Goal: Task Accomplishment & Management: Manage account settings

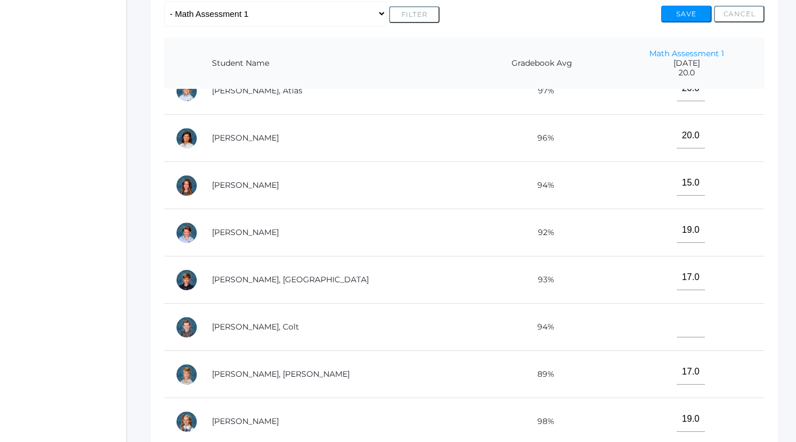
scroll to position [260, 0]
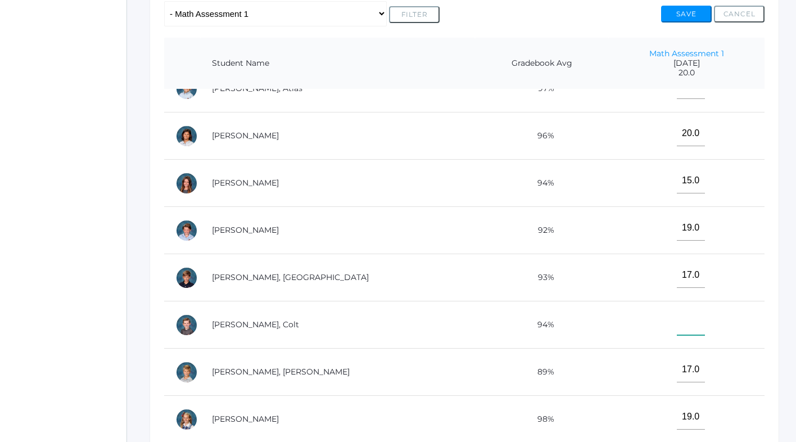
click at [677, 321] on input"] "text" at bounding box center [691, 322] width 28 height 25
type input"] "17"
click at [690, 13] on button "Save" at bounding box center [686, 14] width 51 height 17
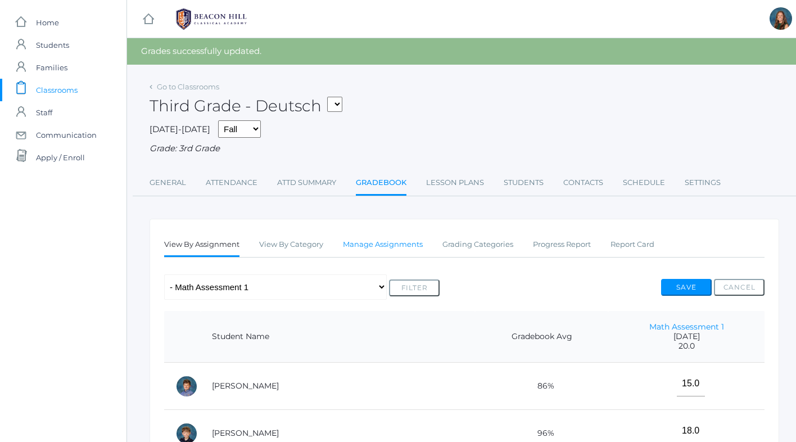
click at [375, 245] on link "Manage Assignments" at bounding box center [383, 244] width 80 height 22
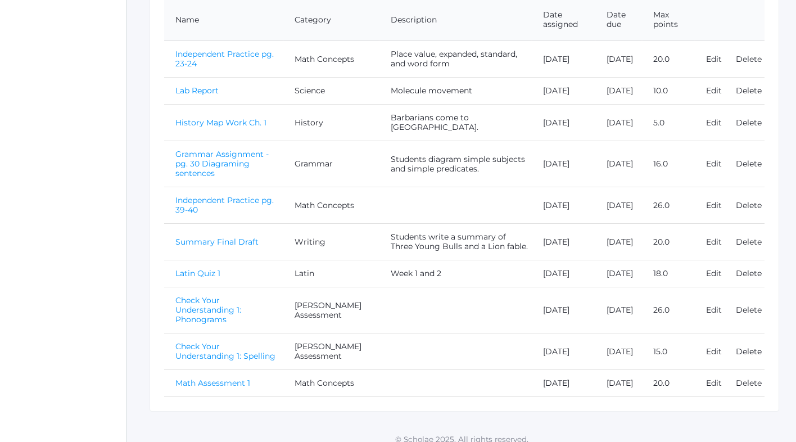
scroll to position [292, 0]
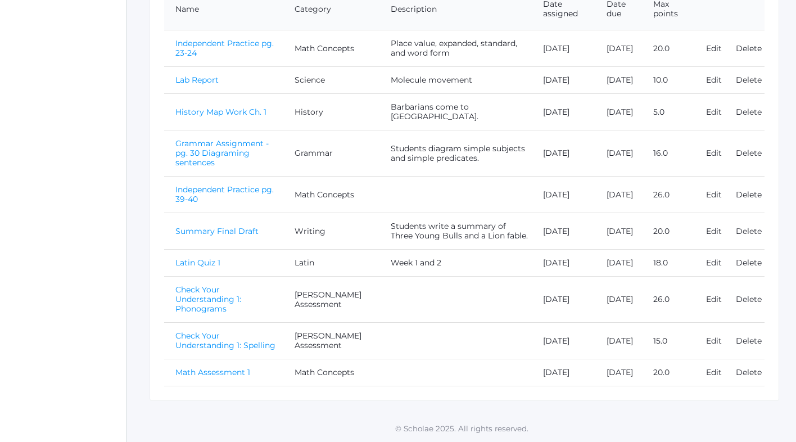
click at [241, 290] on link "Check Your Understanding 1: Phonograms" at bounding box center [208, 299] width 66 height 29
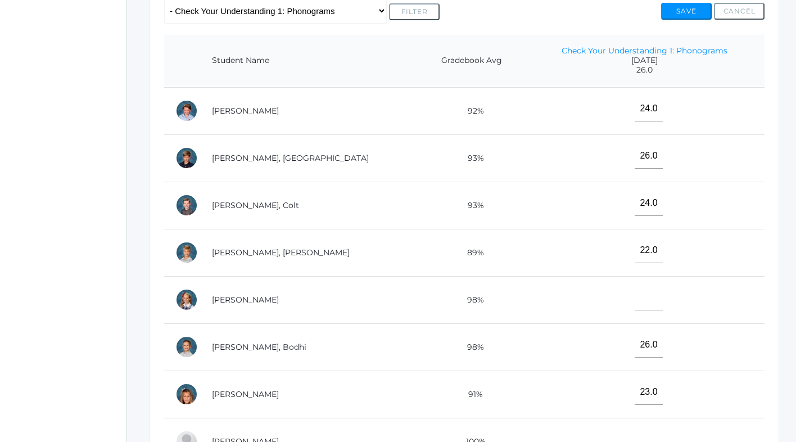
scroll to position [377, 0]
click at [635, 296] on input"] "text" at bounding box center [649, 297] width 28 height 25
type input"] "26"
click at [695, 13] on button "Save" at bounding box center [686, 11] width 51 height 17
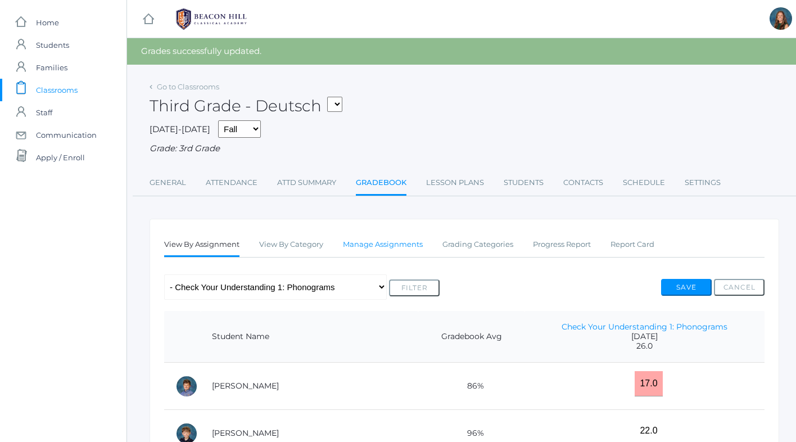
click at [382, 243] on link "Manage Assignments" at bounding box center [383, 244] width 80 height 22
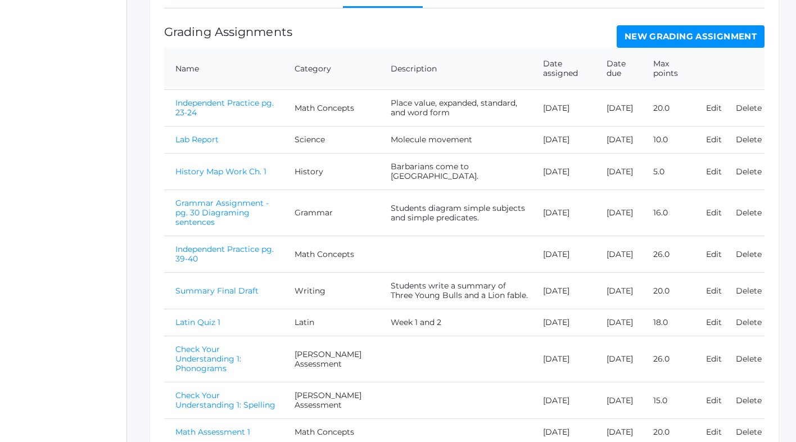
scroll to position [292, 0]
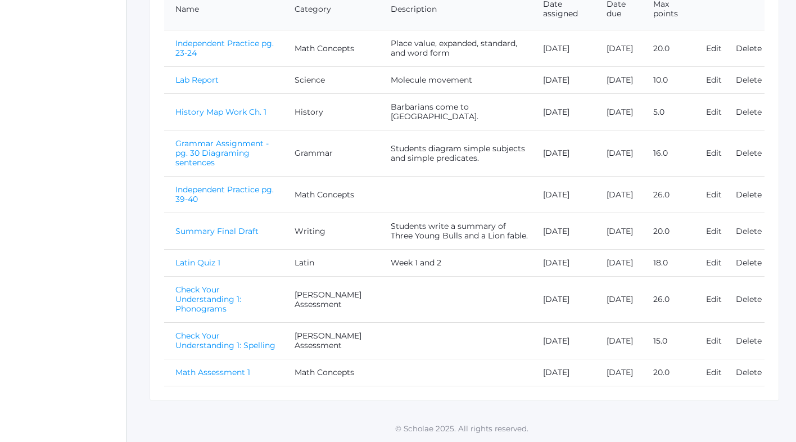
click at [268, 331] on link "Check Your Understanding 1: Spelling" at bounding box center [225, 341] width 100 height 20
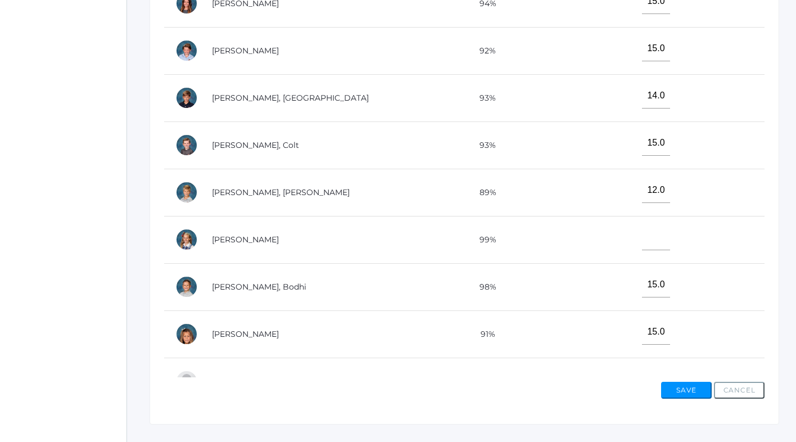
scroll to position [333, 0]
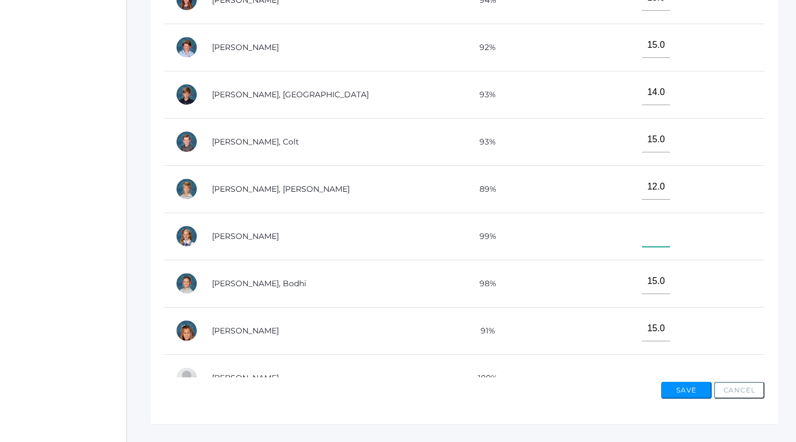
click at [642, 237] on input"] "text" at bounding box center [656, 234] width 28 height 25
type input"] "15"
click at [677, 391] on button "Save" at bounding box center [686, 390] width 51 height 17
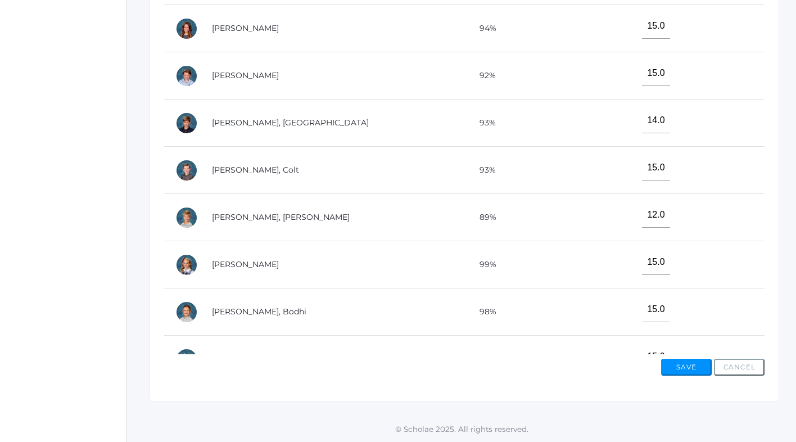
scroll to position [594, 0]
